Goal: Transaction & Acquisition: Book appointment/travel/reservation

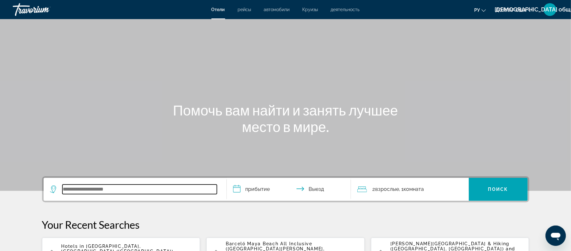
click at [87, 188] on input "Виджет поиска" at bounding box center [139, 190] width 154 height 10
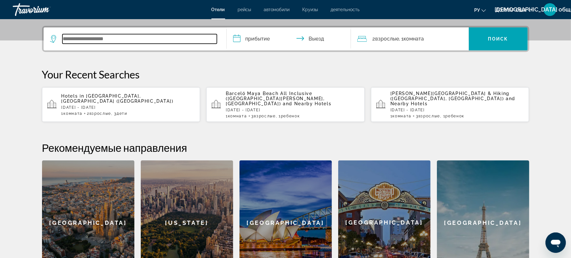
scroll to position [155, 0]
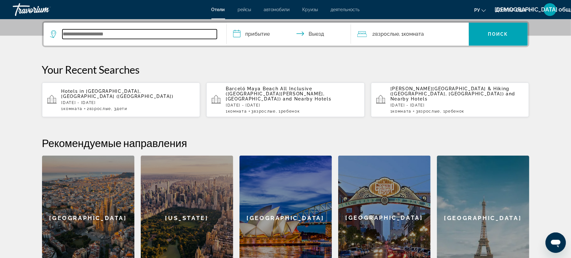
paste input "**********"
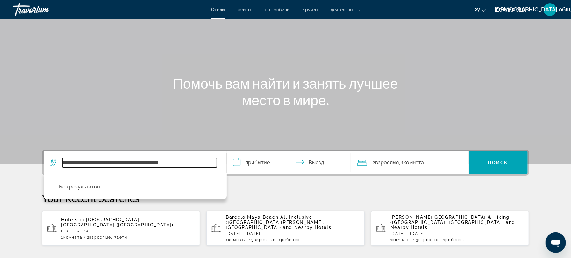
scroll to position [42, 0]
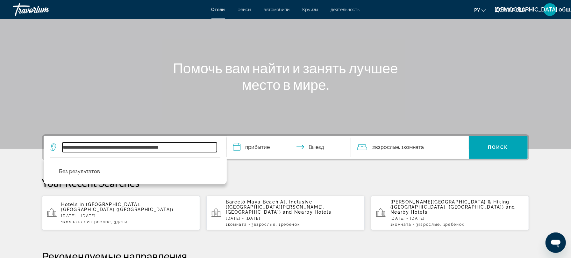
drag, startPoint x: 186, startPoint y: 145, endPoint x: 132, endPoint y: 147, distance: 54.2
click at [132, 147] on input "**********" at bounding box center [139, 147] width 154 height 10
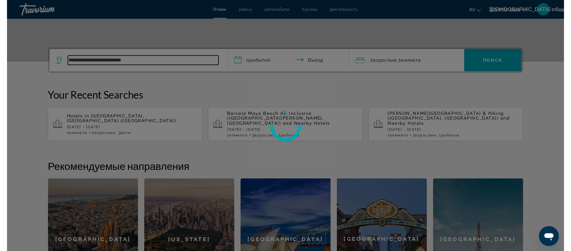
scroll to position [0, 0]
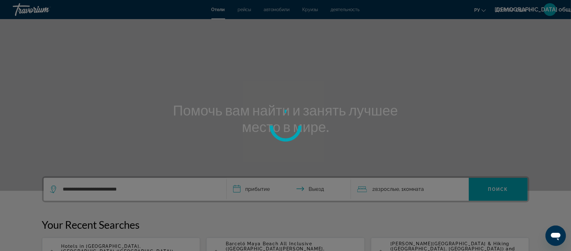
drag, startPoint x: 135, startPoint y: 190, endPoint x: 100, endPoint y: 187, distance: 35.4
click at [64, 190] on div at bounding box center [285, 125] width 571 height 251
click at [51, 189] on div at bounding box center [285, 125] width 571 height 251
click at [152, 188] on div at bounding box center [285, 125] width 571 height 251
click at [137, 186] on div at bounding box center [285, 125] width 571 height 251
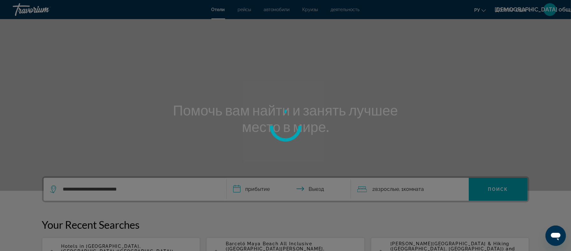
click at [131, 188] on div at bounding box center [285, 125] width 571 height 251
click at [115, 189] on div at bounding box center [285, 125] width 571 height 251
click at [133, 188] on div at bounding box center [285, 125] width 571 height 251
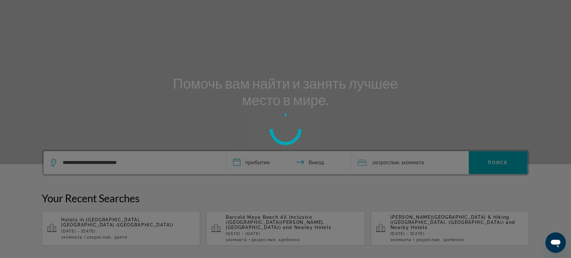
scroll to position [42, 0]
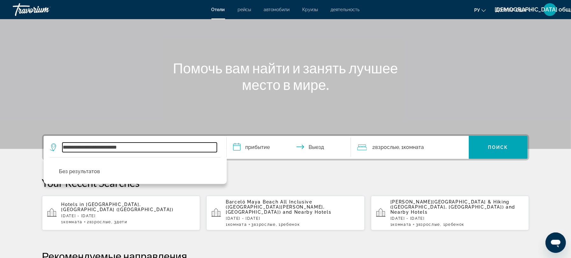
drag, startPoint x: 106, startPoint y: 147, endPoint x: 0, endPoint y: 148, distance: 106.1
click at [0, 147] on section "**********" at bounding box center [285, 175] width 571 height 435
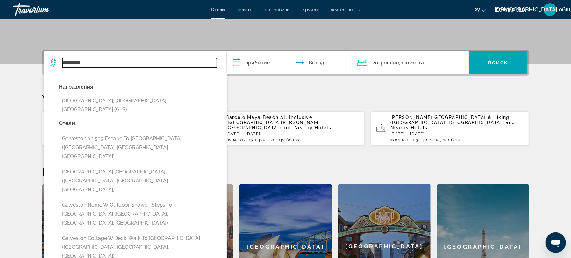
scroll to position [127, 0]
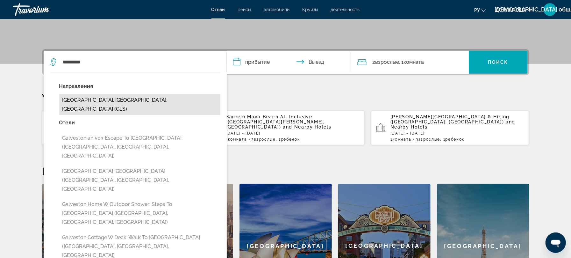
click at [91, 97] on button "[GEOGRAPHIC_DATA], [GEOGRAPHIC_DATA], [GEOGRAPHIC_DATA] (GLS)" at bounding box center [139, 104] width 161 height 21
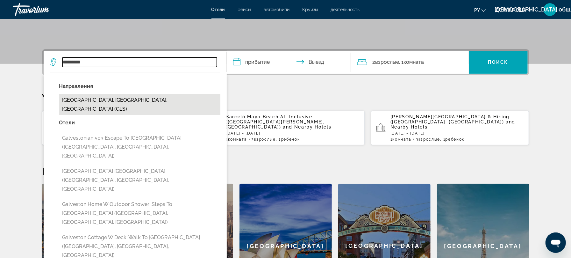
type input "**********"
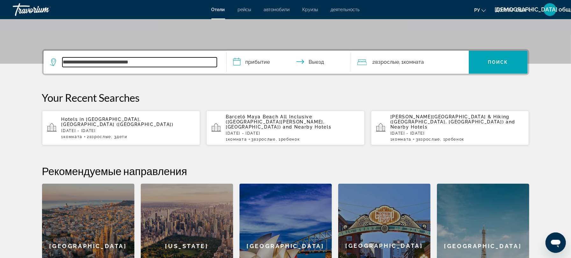
scroll to position [155, 0]
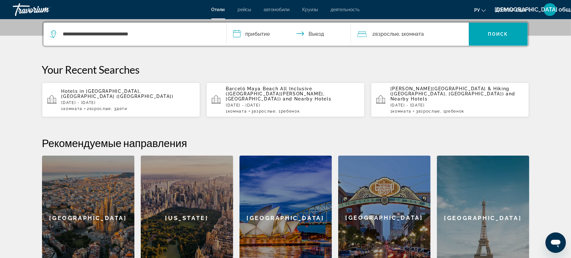
click at [246, 34] on input "**********" at bounding box center [290, 35] width 127 height 25
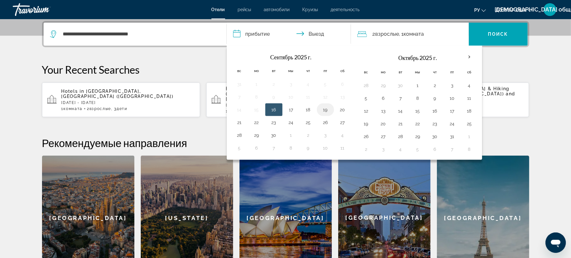
click at [328, 110] on button "19" at bounding box center [325, 109] width 10 height 9
click at [318, 34] on input "**********" at bounding box center [290, 35] width 127 height 25
click at [236, 125] on button "21" at bounding box center [239, 122] width 10 height 9
type input "**********"
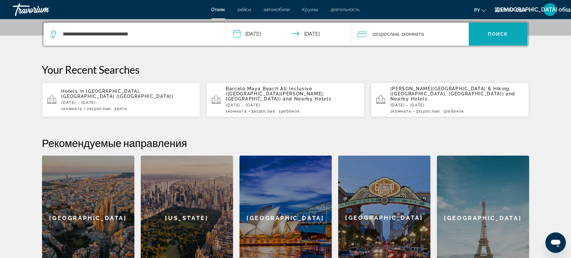
click at [491, 35] on font "Поиск" at bounding box center [498, 34] width 20 height 5
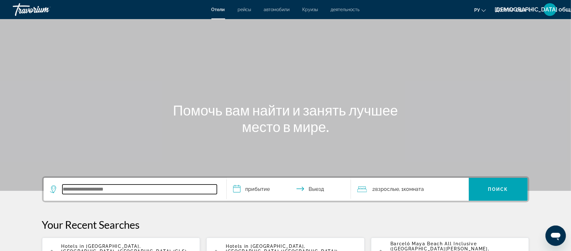
click at [120, 192] on input "Виджет поиска" at bounding box center [139, 190] width 154 height 10
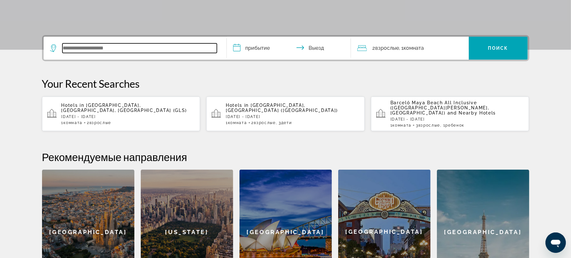
scroll to position [155, 0]
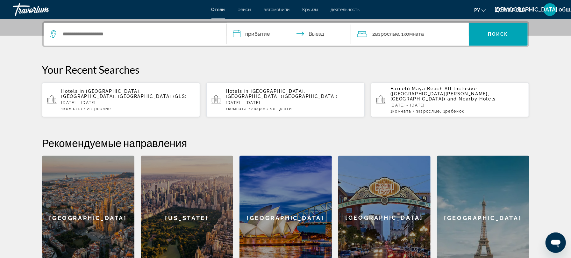
click at [131, 89] on span "[GEOGRAPHIC_DATA], [GEOGRAPHIC_DATA], [GEOGRAPHIC_DATA] (GLS)" at bounding box center [124, 94] width 126 height 10
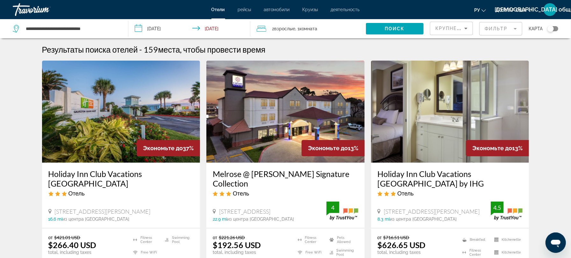
click at [501, 30] on mat-form-field "Фильтр" at bounding box center [500, 28] width 43 height 13
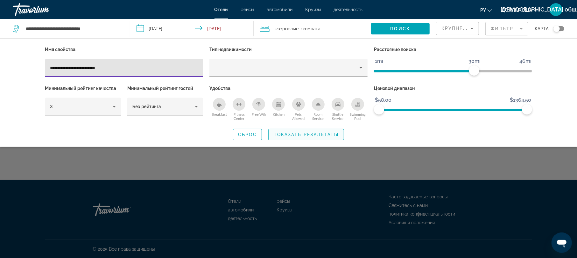
type input "**********"
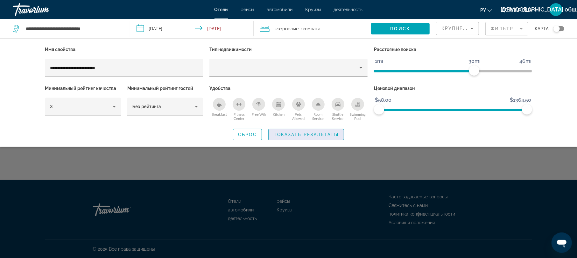
click at [290, 135] on span "Показать результаты" at bounding box center [307, 134] width 66 height 5
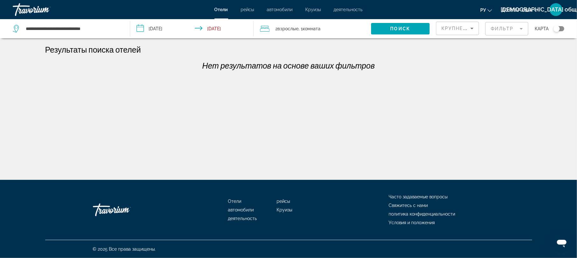
click at [504, 29] on mat-form-field "Фильтр" at bounding box center [507, 28] width 43 height 13
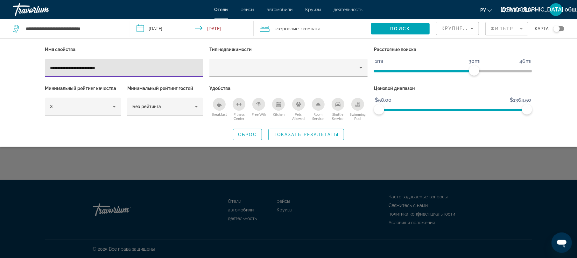
click at [87, 66] on input "**********" at bounding box center [124, 68] width 148 height 8
click at [81, 68] on input "**********" at bounding box center [124, 68] width 148 height 8
type input "**********"
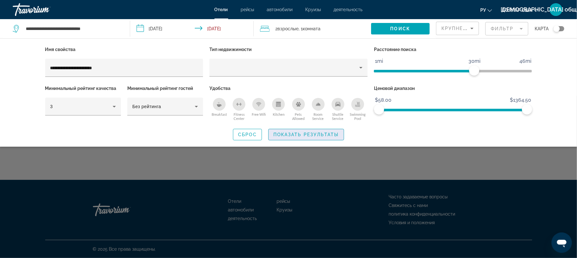
click at [308, 134] on span "Показать результаты" at bounding box center [307, 134] width 66 height 5
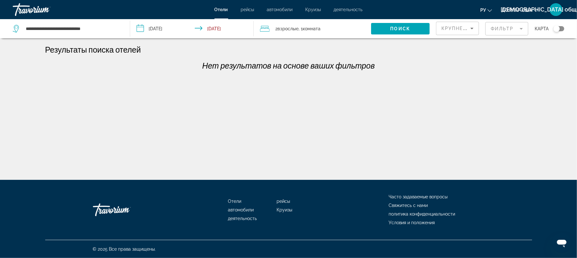
click at [471, 27] on icon "Sort by" at bounding box center [473, 29] width 8 height 8
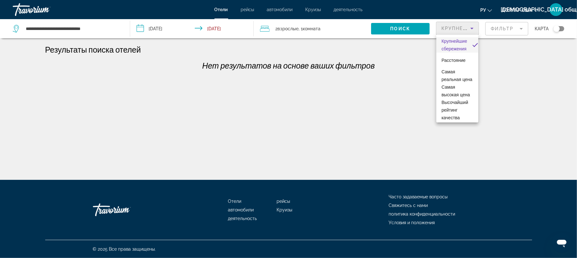
click at [502, 66] on div at bounding box center [288, 129] width 577 height 258
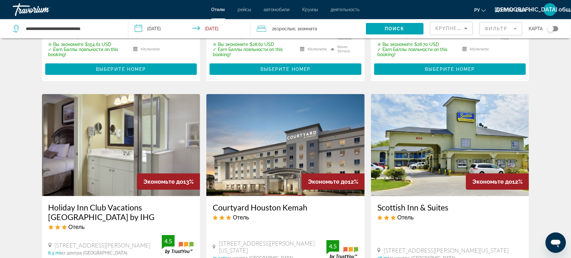
scroll to position [212, 0]
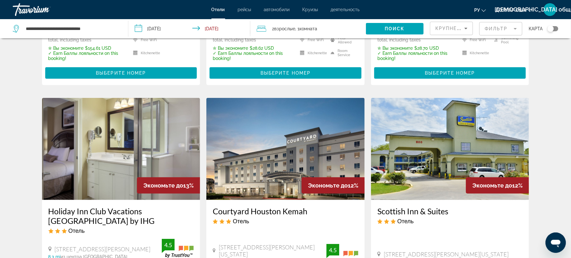
click at [267, 213] on h3 "Courtyard Houston Kemah" at bounding box center [286, 211] width 146 height 10
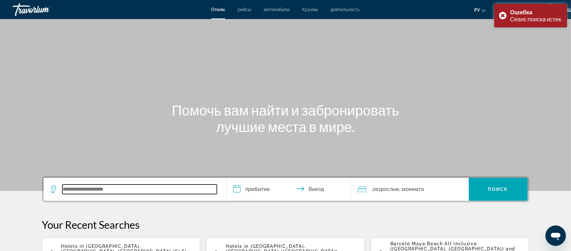
click at [139, 192] on input "Search widget" at bounding box center [139, 190] width 154 height 10
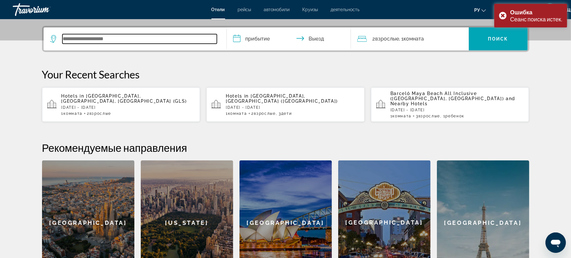
scroll to position [155, 0]
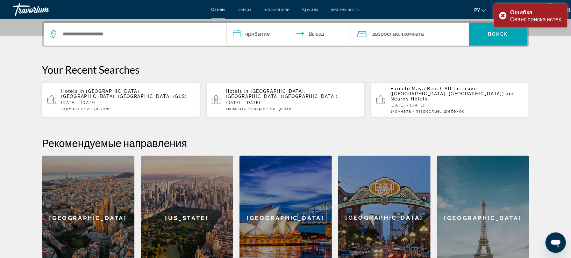
click at [96, 87] on app-hotels-recent-search "Hotels in [GEOGRAPHIC_DATA], [GEOGRAPHIC_DATA], [GEOGRAPHIC_DATA] (GLS) [DATE] …" at bounding box center [121, 99] width 158 height 34
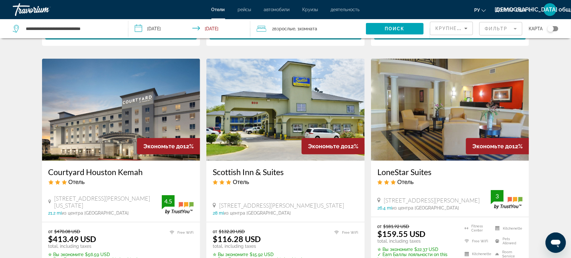
scroll to position [255, 0]
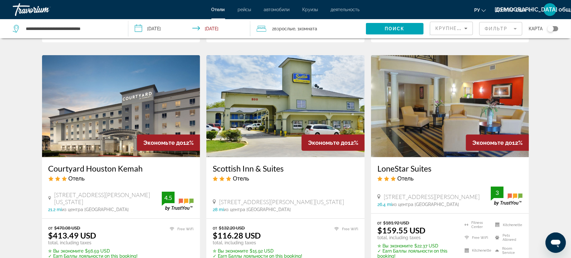
click at [74, 167] on h3 "Courtyard Houston Kemah" at bounding box center [121, 168] width 146 height 10
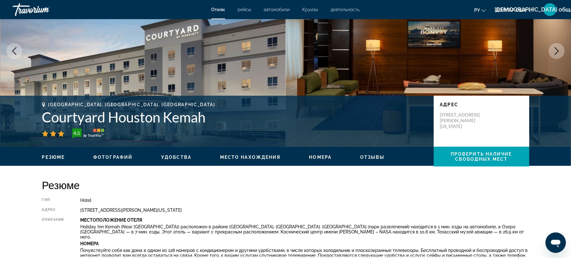
scroll to position [42, 0]
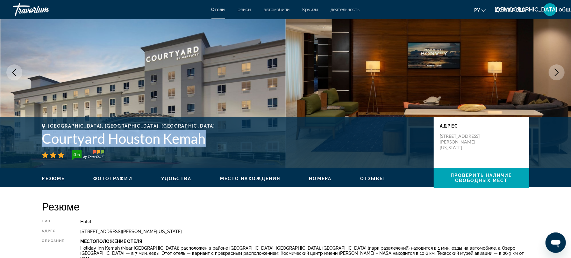
drag, startPoint x: 206, startPoint y: 140, endPoint x: 46, endPoint y: 141, distance: 160.5
click at [46, 141] on h1 "Courtyard Houston Kemah" at bounding box center [234, 138] width 385 height 17
copy h1 "Courtyard Houston Kemah"
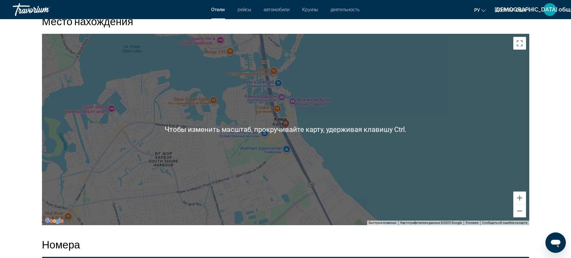
scroll to position [594, 0]
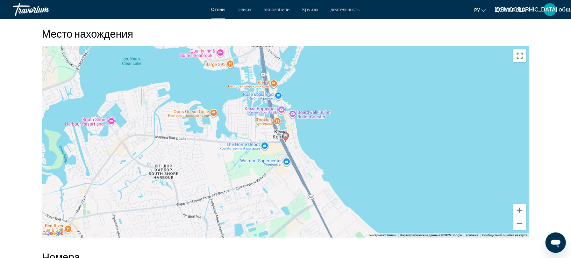
click at [522, 55] on button "Включить полноэкранный режим" at bounding box center [519, 55] width 13 height 13
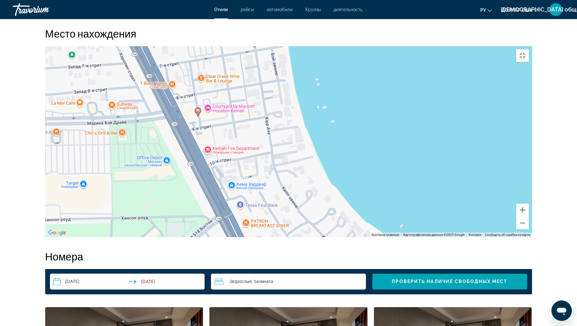
drag, startPoint x: 162, startPoint y: 169, endPoint x: 371, endPoint y: 191, distance: 210.1
click at [371, 191] on div "Чтобы активировать перетаскивание с помощью клавиатуры, нажмите Alt + Ввод. Пос…" at bounding box center [288, 141] width 487 height 191
drag, startPoint x: 243, startPoint y: 197, endPoint x: 246, endPoint y: 196, distance: 3.7
click at [245, 197] on div "Чтобы активировать перетаскивание с помощью клавиатуры, нажмите Alt + Ввод. Пос…" at bounding box center [288, 141] width 487 height 191
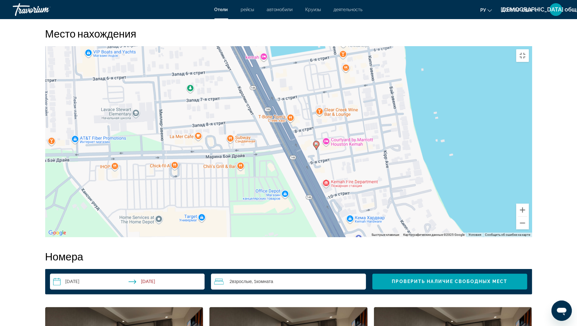
drag, startPoint x: 241, startPoint y: 176, endPoint x: 338, endPoint y: 190, distance: 97.7
click at [340, 191] on div "Чтобы активировать перетаскивание с помощью клавиатуры, нажмите Alt + Ввод. Пос…" at bounding box center [288, 141] width 487 height 191
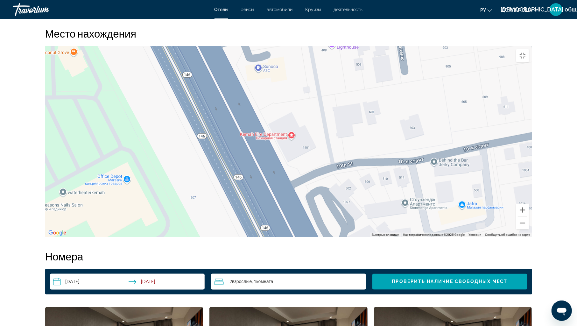
drag, startPoint x: 183, startPoint y: 197, endPoint x: 365, endPoint y: 194, distance: 181.6
click at [365, 195] on div "Чтобы активировать перетаскивание с помощью клавиатуры, нажмите Alt + Ввод. Пос…" at bounding box center [288, 141] width 487 height 191
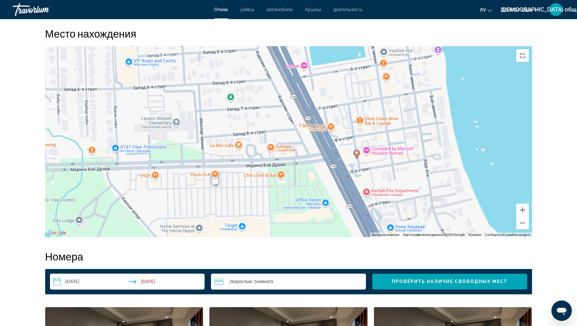
drag, startPoint x: 328, startPoint y: 157, endPoint x: 375, endPoint y: 196, distance: 61.5
click at [375, 196] on div "Чтобы активировать перетаскивание с помощью клавиатуры, нажмите Alt + Ввод. Пос…" at bounding box center [288, 141] width 487 height 191
click at [529, 49] on button "Включить полноэкранный режим" at bounding box center [523, 55] width 13 height 13
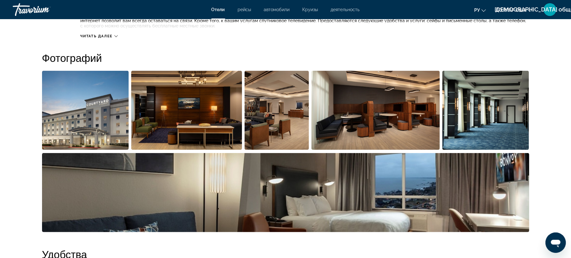
scroll to position [297, 0]
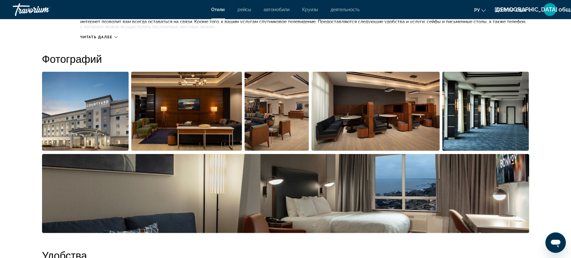
click at [82, 115] on img "Open full-screen image slider" at bounding box center [85, 111] width 87 height 79
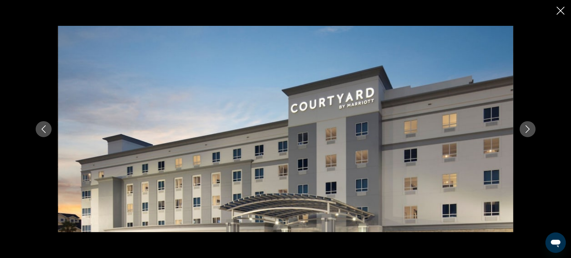
click at [526, 128] on icon "Next image" at bounding box center [528, 129] width 8 height 8
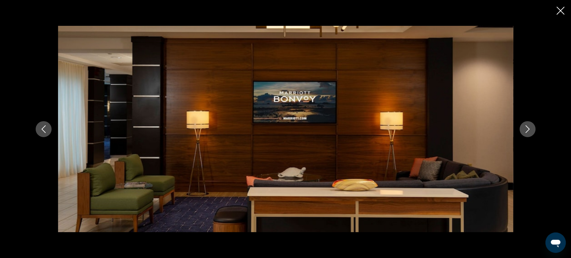
click at [520, 125] on div "prev next" at bounding box center [285, 129] width 513 height 206
click at [528, 126] on icon "Next image" at bounding box center [528, 129] width 8 height 8
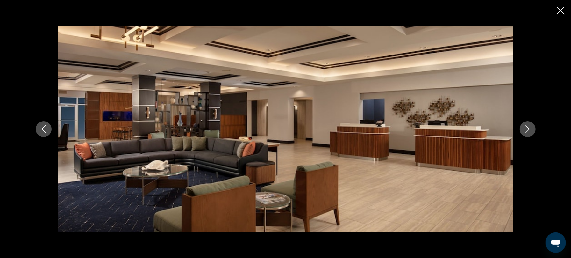
click at [527, 130] on icon "Next image" at bounding box center [528, 129] width 8 height 8
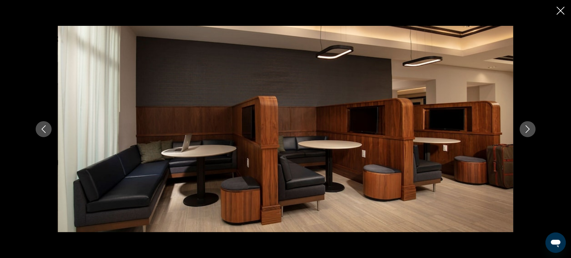
click at [527, 130] on icon "Next image" at bounding box center [528, 129] width 8 height 8
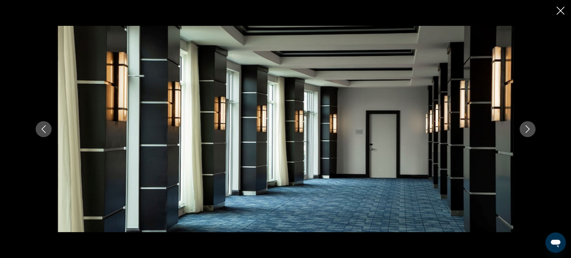
click at [527, 130] on icon "Next image" at bounding box center [528, 129] width 8 height 8
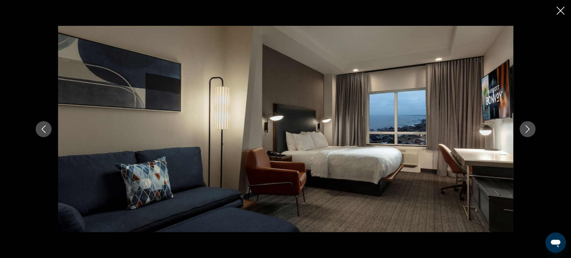
click at [529, 127] on icon "Next image" at bounding box center [528, 129] width 8 height 8
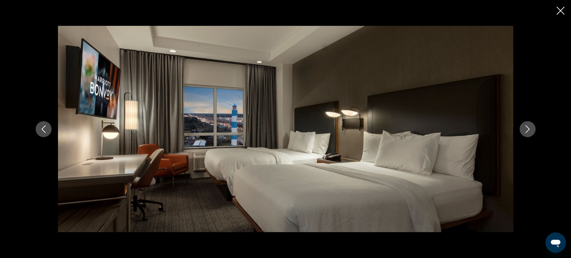
click at [524, 128] on icon "Next image" at bounding box center [528, 129] width 8 height 8
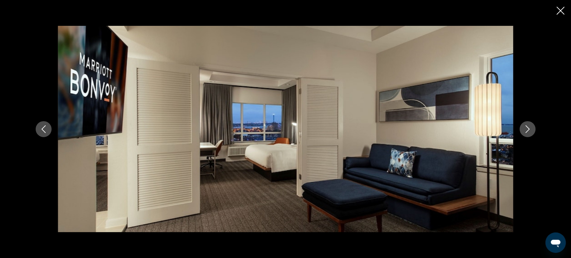
click at [524, 128] on icon "Next image" at bounding box center [528, 129] width 8 height 8
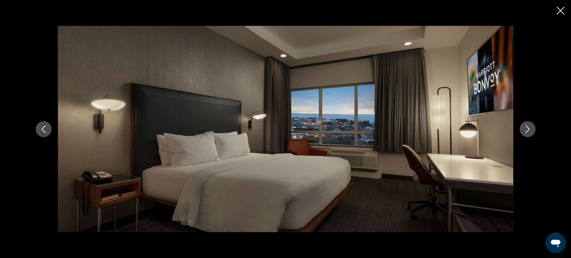
click at [524, 128] on icon "Next image" at bounding box center [528, 129] width 8 height 8
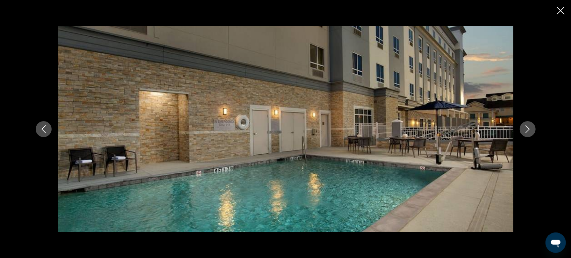
click at [527, 126] on icon "Next image" at bounding box center [528, 129] width 4 height 8
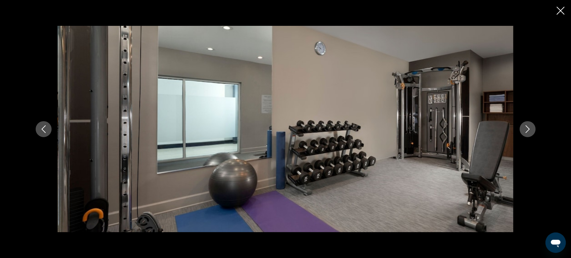
click at [523, 128] on button "Next image" at bounding box center [528, 129] width 16 height 16
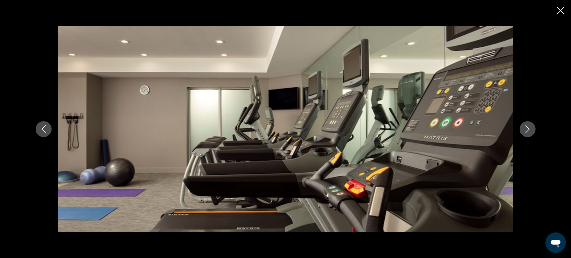
click at [520, 130] on button "Next image" at bounding box center [528, 129] width 16 height 16
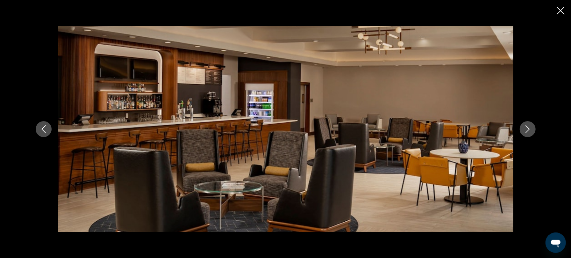
click at [526, 129] on icon "Next image" at bounding box center [528, 129] width 8 height 8
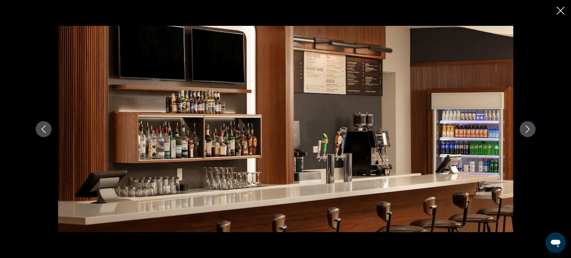
click at [525, 127] on icon "Next image" at bounding box center [528, 129] width 8 height 8
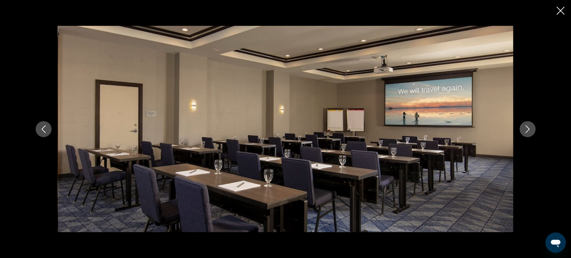
click at [525, 127] on icon "Next image" at bounding box center [528, 129] width 8 height 8
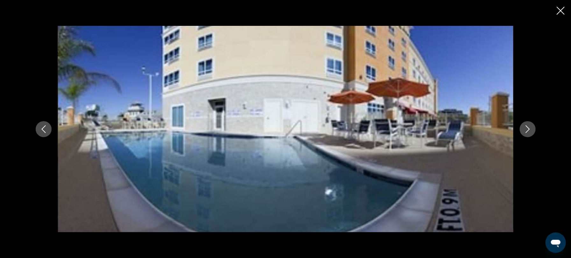
click at [526, 124] on button "Next image" at bounding box center [528, 129] width 16 height 16
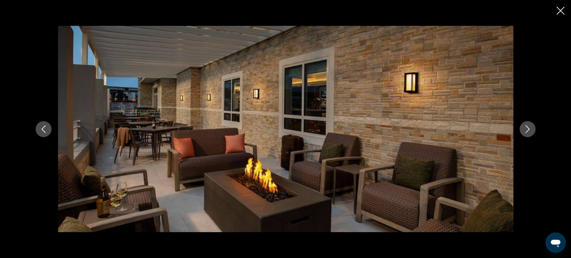
click at [526, 124] on button "Next image" at bounding box center [528, 129] width 16 height 16
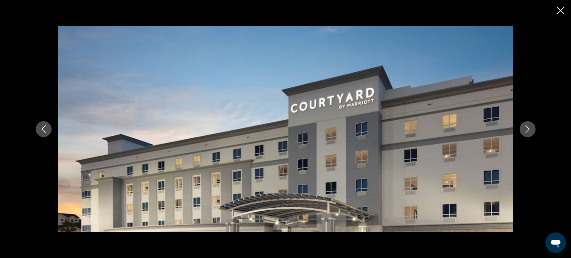
click at [45, 129] on icon "Previous image" at bounding box center [44, 129] width 8 height 8
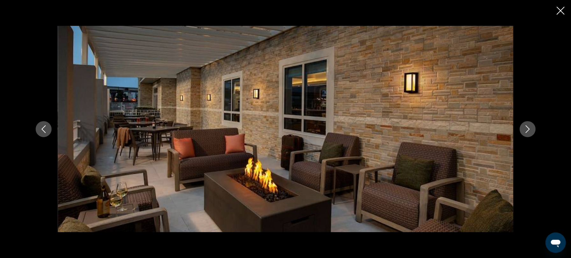
click at [526, 128] on icon "Next image" at bounding box center [528, 129] width 8 height 8
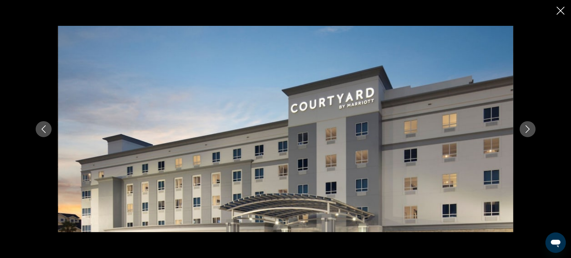
click at [526, 128] on icon "Next image" at bounding box center [528, 129] width 8 height 8
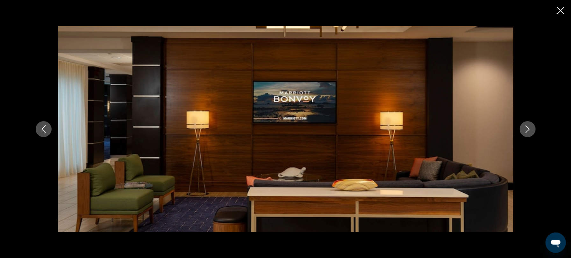
click at [528, 125] on icon "Next image" at bounding box center [528, 129] width 8 height 8
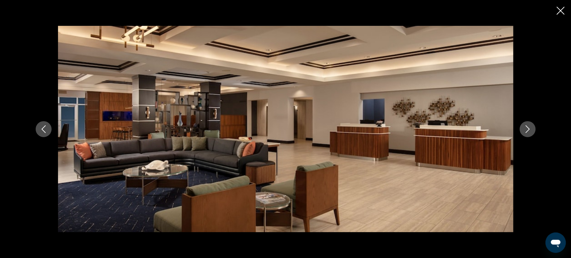
click at [526, 129] on icon "Next image" at bounding box center [528, 129] width 8 height 8
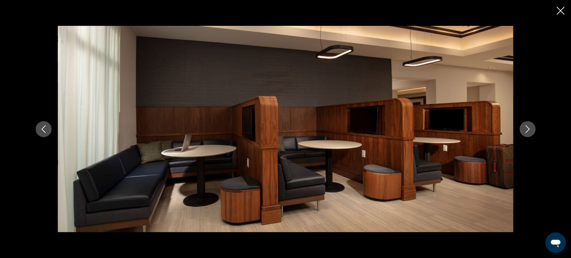
click at [523, 127] on button "Next image" at bounding box center [528, 129] width 16 height 16
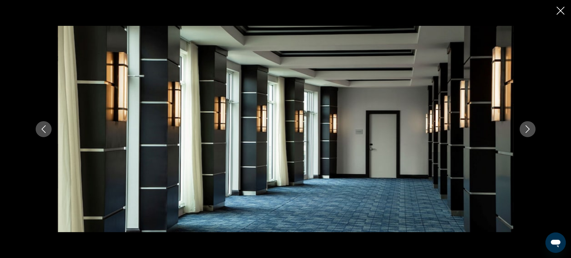
drag, startPoint x: 561, startPoint y: 10, endPoint x: 537, endPoint y: 15, distance: 24.4
click at [560, 11] on icon "Close slideshow" at bounding box center [561, 11] width 8 height 8
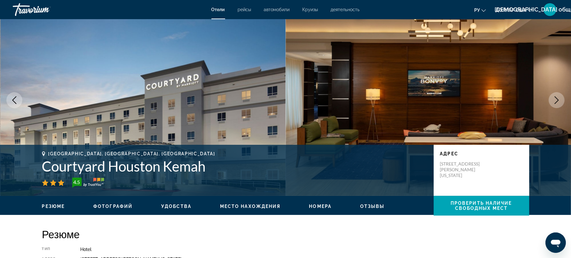
scroll to position [0, 0]
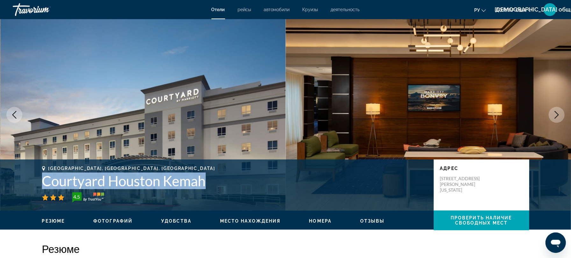
drag, startPoint x: 207, startPoint y: 181, endPoint x: 39, endPoint y: 176, distance: 167.6
click at [39, 176] on div "Kemah, TX, United States Courtyard Houston Kemah 4.5 адрес 805 Harris Avenue Ke…" at bounding box center [285, 185] width 513 height 38
copy h1 "Courtyard Houston Kemah"
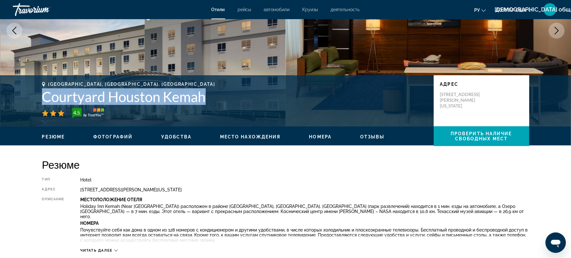
scroll to position [85, 0]
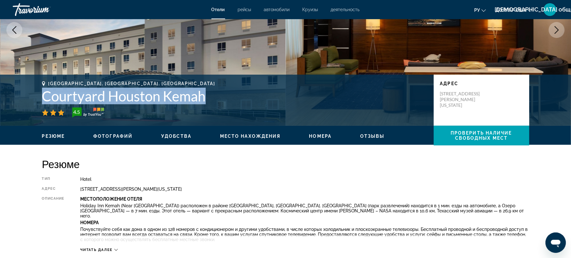
drag, startPoint x: 227, startPoint y: 188, endPoint x: 69, endPoint y: 184, distance: 157.4
click at [69, 184] on div "Тип Hotel адрес 805 Harris Avenue Kemah Texas 77565, Kemah TX 77565, United Sta…" at bounding box center [285, 213] width 487 height 75
copy div "адрес 805 Harris Avenue Kemah Texas 77565, Kemah TX 77565, United States"
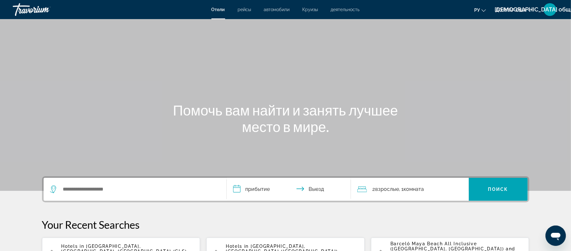
click at [108, 194] on div "Виджет поиска" at bounding box center [135, 189] width 170 height 23
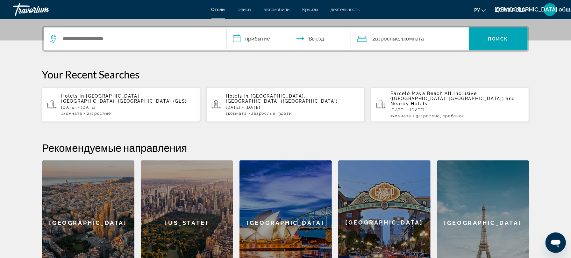
scroll to position [155, 0]
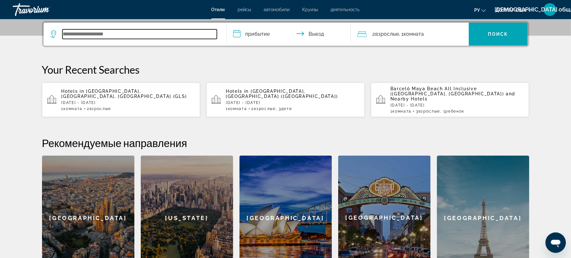
click at [70, 36] on input "Виджет поиска" at bounding box center [139, 34] width 154 height 10
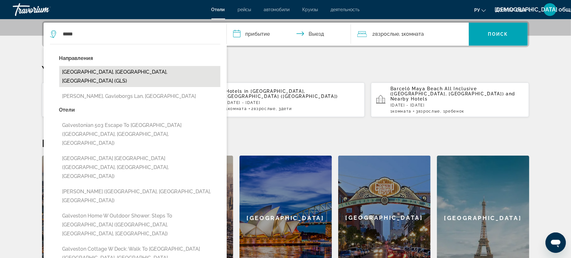
click at [153, 70] on button "[GEOGRAPHIC_DATA], [GEOGRAPHIC_DATA], [GEOGRAPHIC_DATA] (GLS)" at bounding box center [139, 76] width 161 height 21
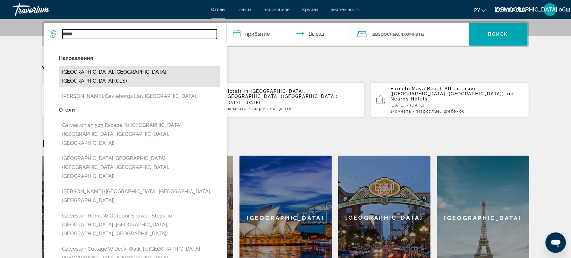
type input "**********"
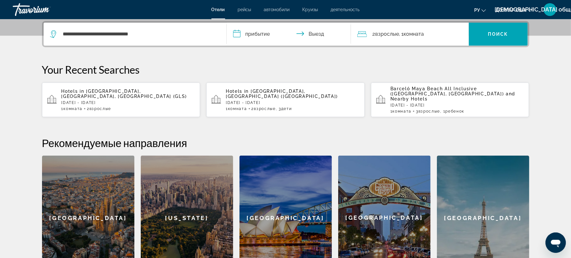
click at [258, 35] on input "**********" at bounding box center [290, 35] width 127 height 25
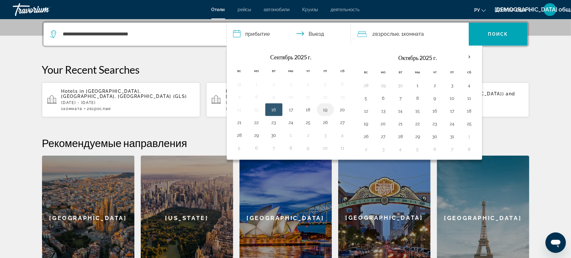
click at [331, 111] on button "19" at bounding box center [325, 109] width 10 height 9
click at [240, 124] on button "21" at bounding box center [239, 122] width 10 height 9
type input "**********"
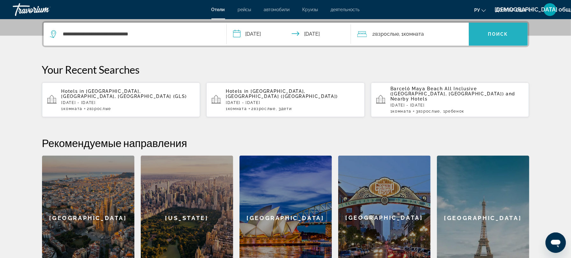
click at [501, 32] on font "Поиск" at bounding box center [498, 34] width 20 height 5
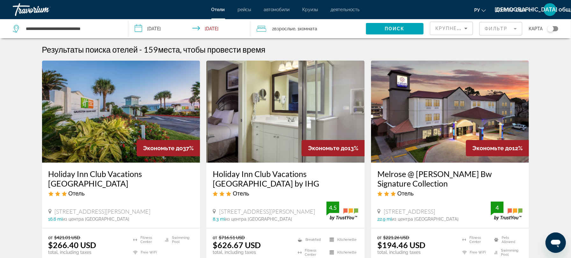
click at [501, 28] on mat-form-field "Фильтр" at bounding box center [500, 28] width 43 height 13
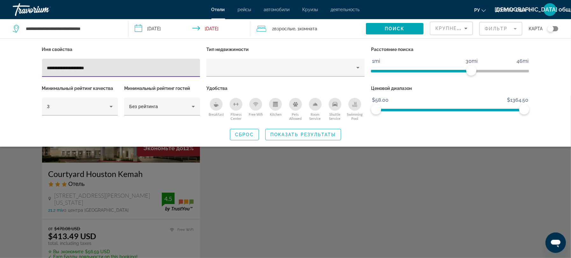
type input "**********"
click at [285, 130] on span "Search widget" at bounding box center [303, 134] width 75 height 15
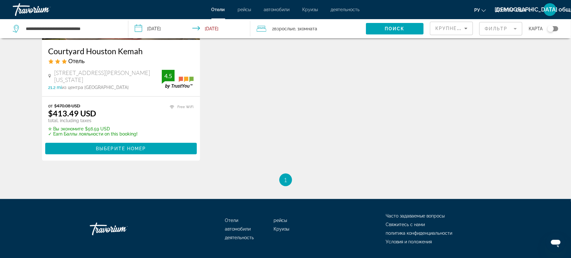
scroll to position [141, 0]
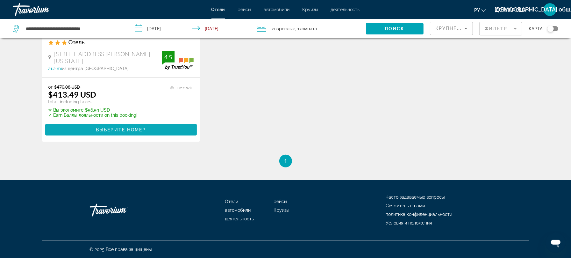
click at [123, 132] on span "Выберите номер" at bounding box center [121, 129] width 50 height 5
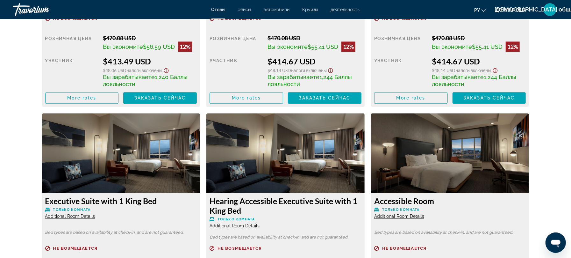
scroll to position [1019, 0]
